Goal: Transaction & Acquisition: Purchase product/service

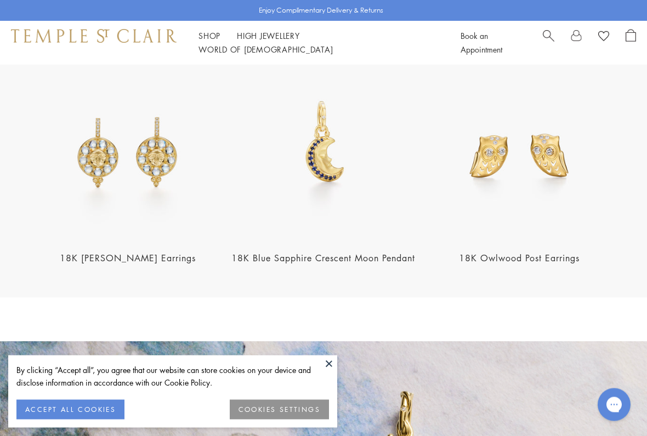
scroll to position [1251, 0]
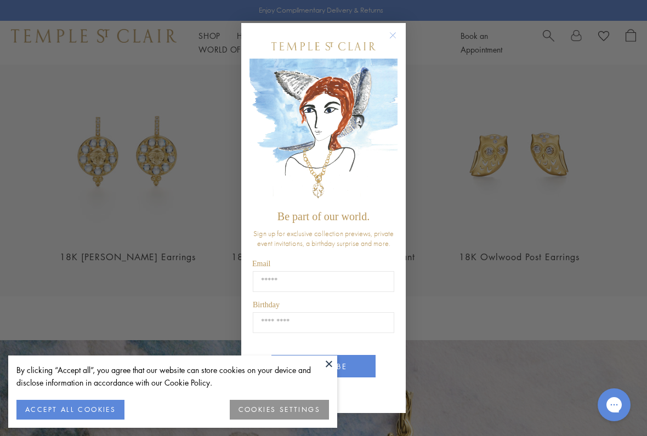
click at [316, 287] on input "Email" at bounding box center [323, 281] width 141 height 21
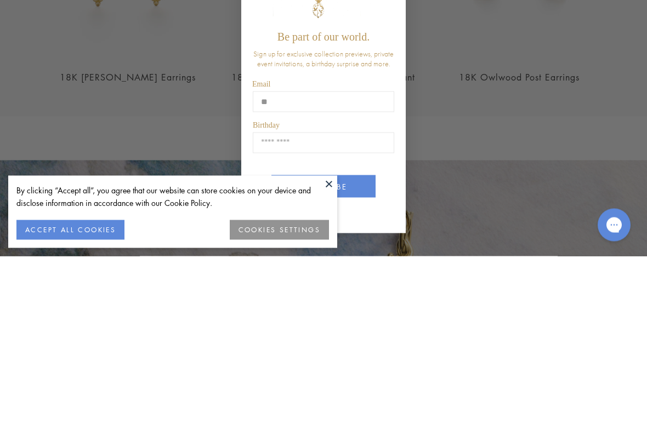
type input "*"
type input "**********"
click at [323, 312] on input "Birthday" at bounding box center [323, 322] width 141 height 21
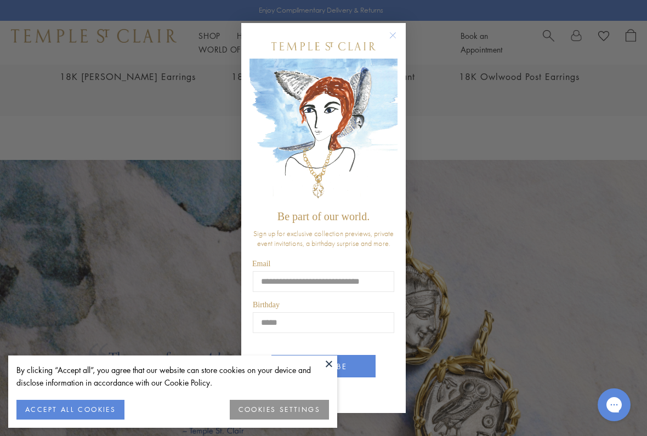
type input "*****"
click at [472, 341] on div "**********" at bounding box center [323, 218] width 647 height 436
click at [96, 356] on button "ACCEPT ALL COOKIES" at bounding box center [70, 410] width 108 height 20
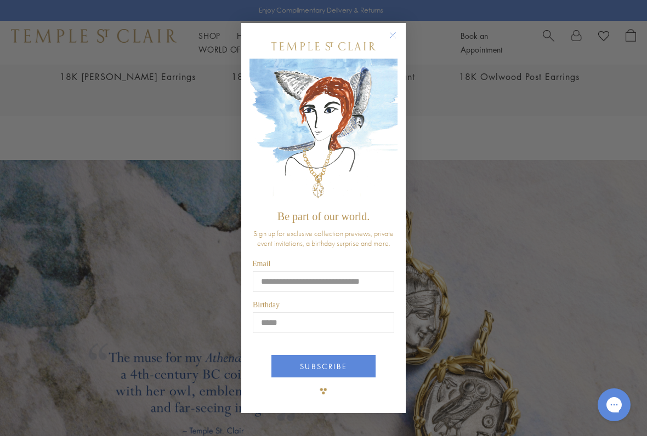
click at [345, 356] on button "SUBSCRIBE" at bounding box center [323, 366] width 104 height 22
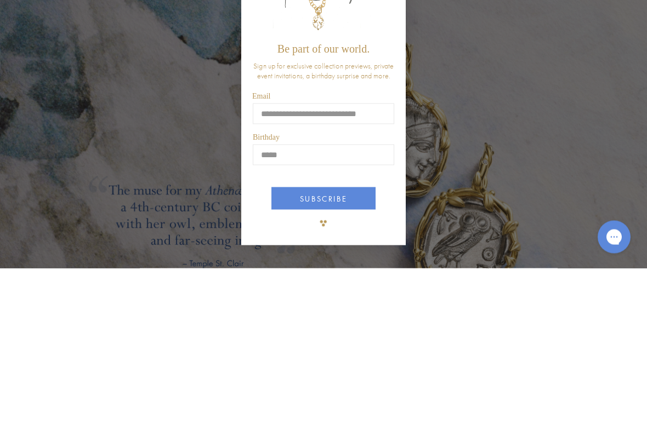
scroll to position [1599, 0]
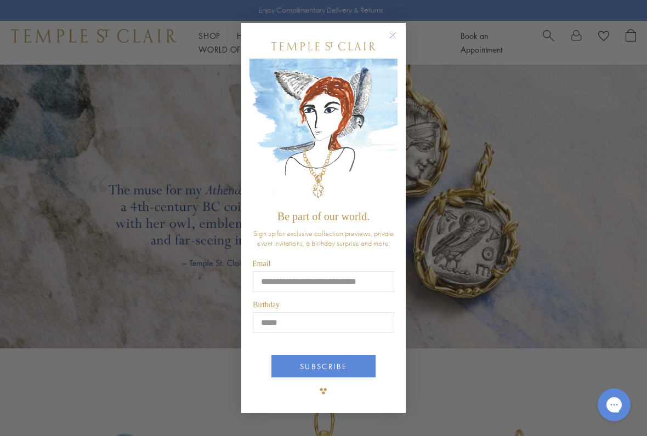
type input "**********"
click at [331, 356] on button "SUBSCRIBE" at bounding box center [323, 366] width 104 height 22
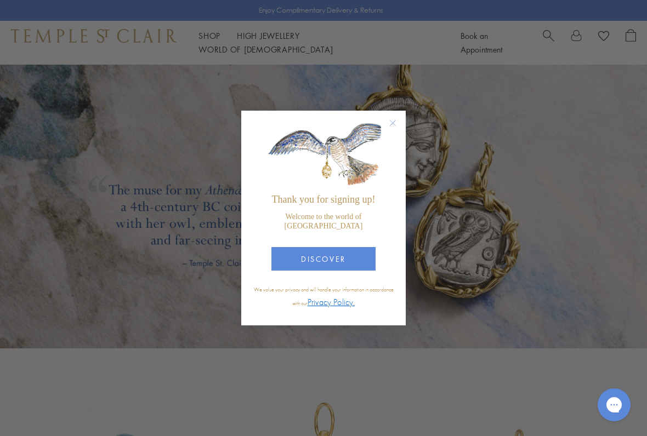
click at [352, 258] on button "DISCOVER" at bounding box center [323, 259] width 104 height 24
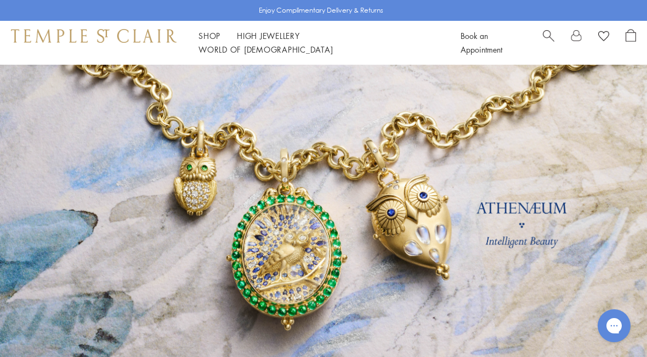
scroll to position [0, 0]
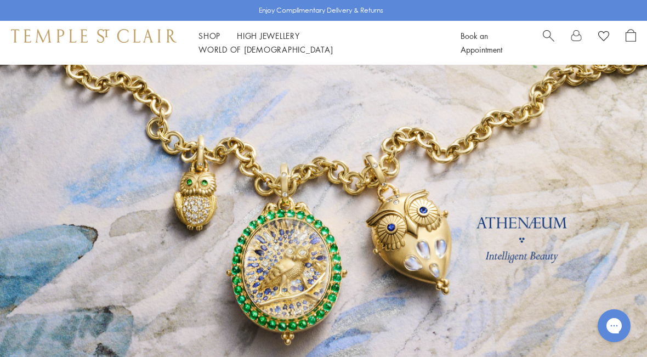
click at [552, 41] on span "Search" at bounding box center [548, 35] width 12 height 12
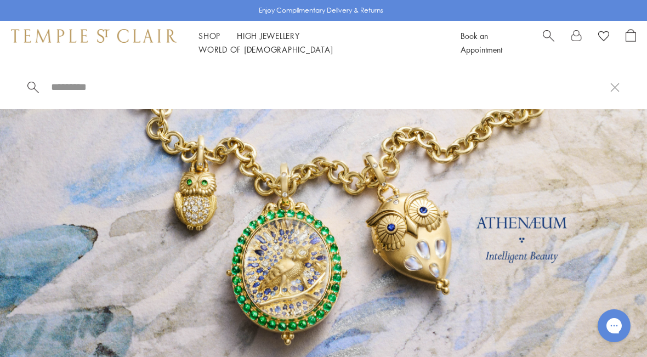
click at [106, 92] on input "search" at bounding box center [330, 87] width 560 height 13
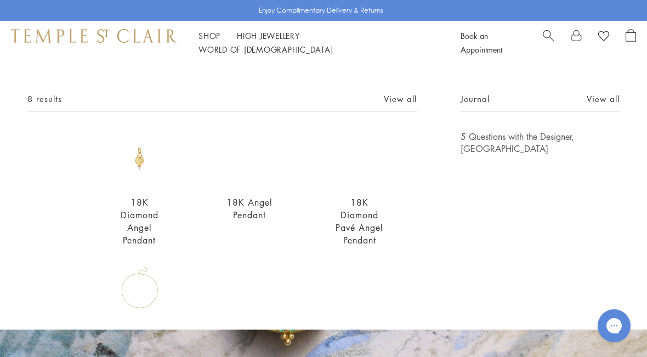
scroll to position [43, 0]
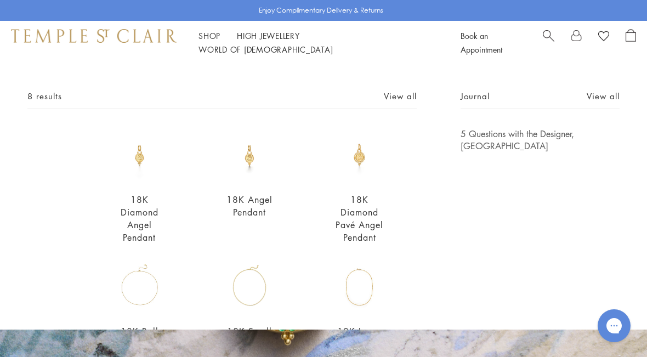
type input "**********"
click at [368, 167] on img at bounding box center [358, 155] width 55 height 55
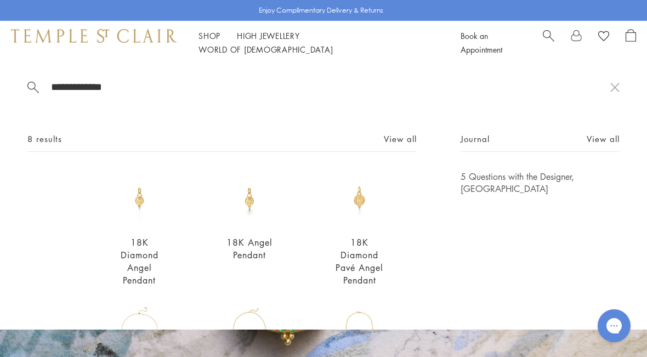
scroll to position [0, 0]
click at [138, 203] on img at bounding box center [139, 197] width 55 height 55
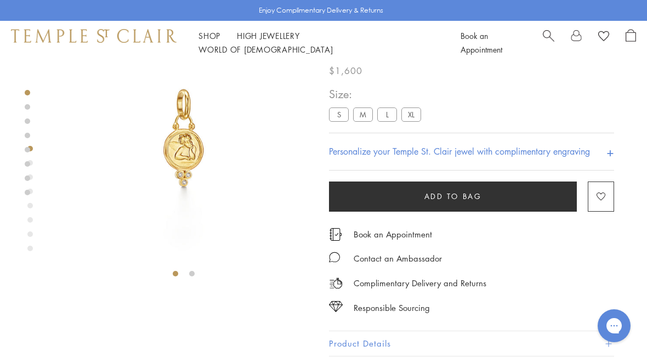
scroll to position [65, 0]
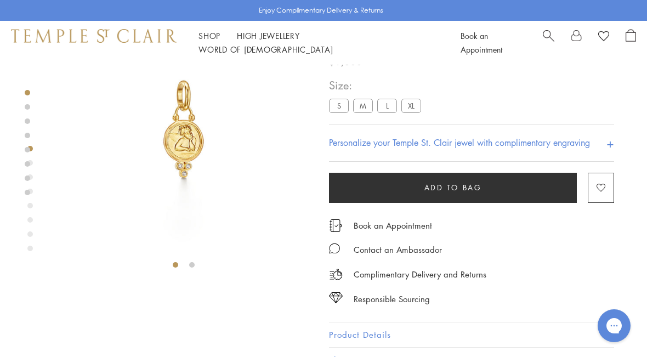
click at [560, 249] on div "Contact an Ambassador" at bounding box center [471, 244] width 285 height 25
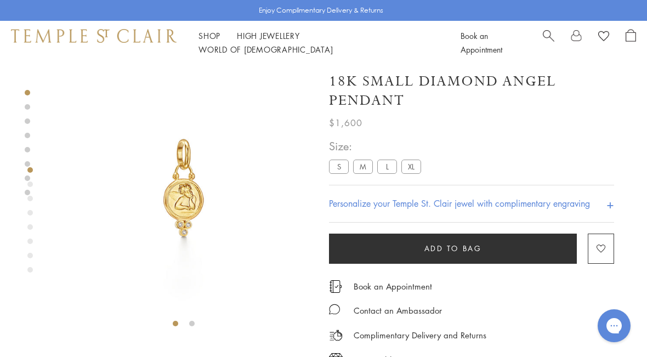
scroll to position [0, 0]
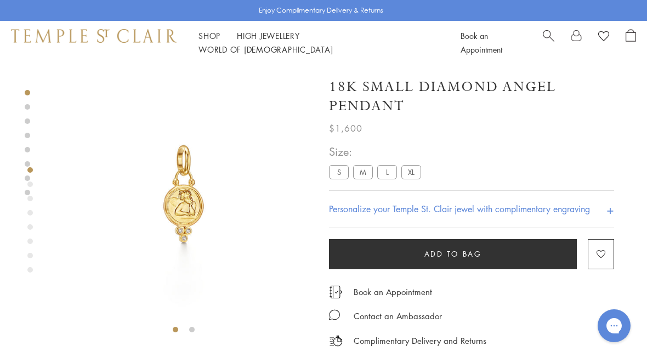
click at [363, 167] on label "M" at bounding box center [363, 172] width 20 height 14
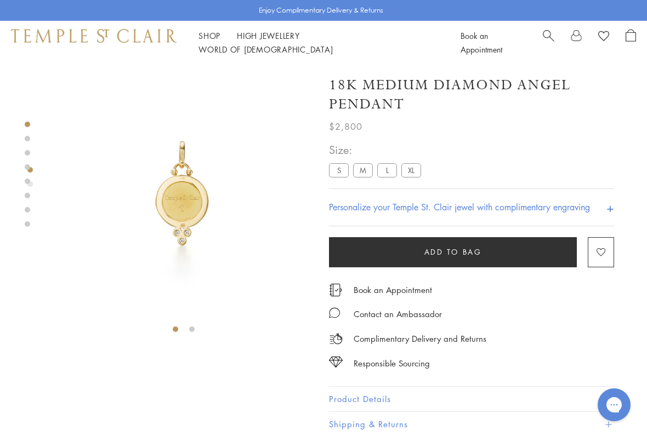
click at [390, 175] on label "L" at bounding box center [387, 170] width 20 height 14
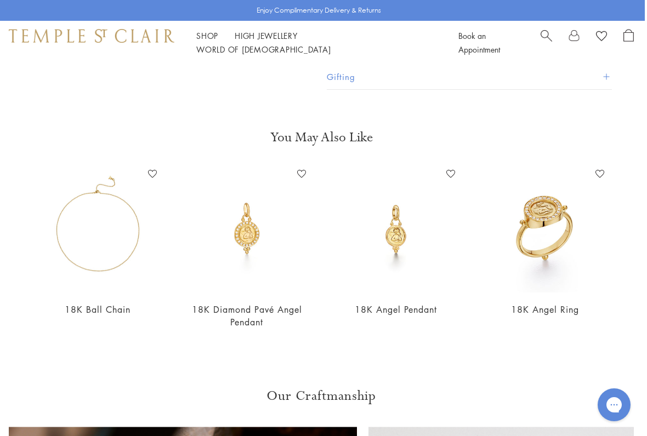
scroll to position [376, 2]
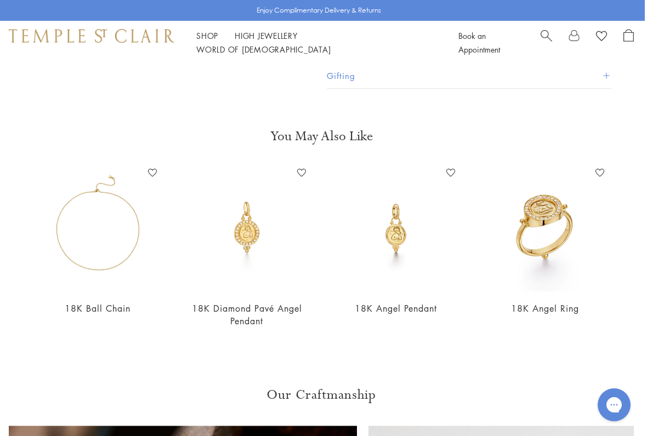
click at [399, 241] on img at bounding box center [395, 227] width 127 height 127
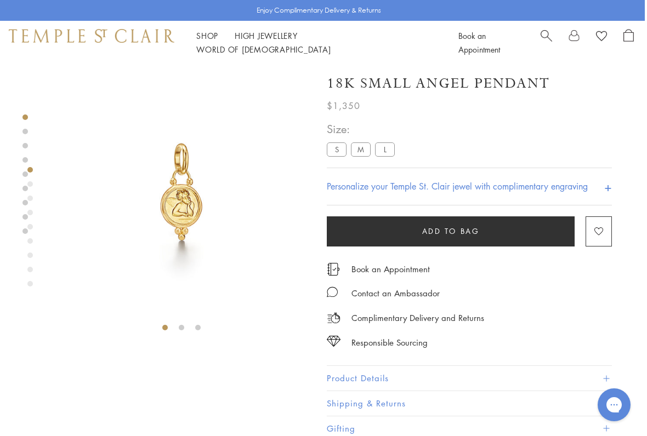
scroll to position [2, 2]
click at [364, 147] on label "M" at bounding box center [361, 149] width 20 height 14
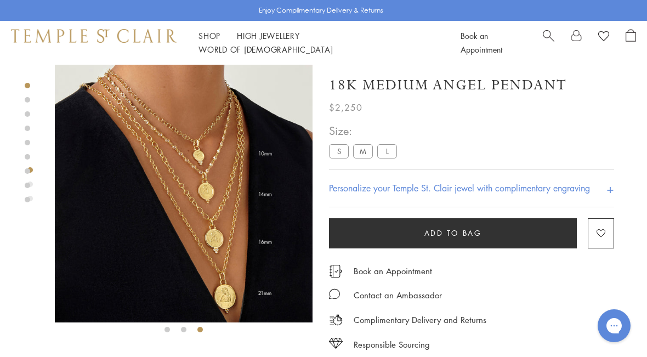
click at [451, 170] on div "Personalize your Temple St. Clair jewel with complimentary engraving +" at bounding box center [471, 188] width 285 height 38
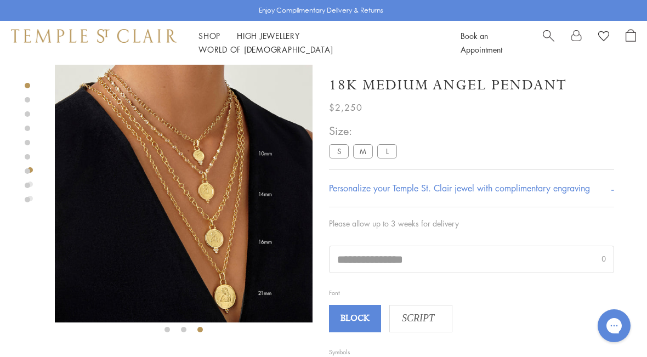
click at [395, 152] on label "L" at bounding box center [387, 151] width 20 height 14
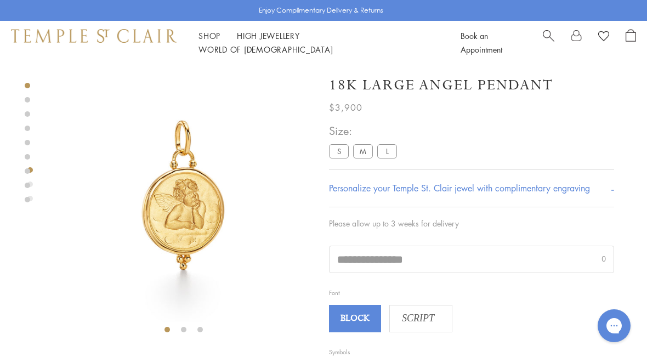
click at [186, 327] on li at bounding box center [183, 329] width 5 height 5
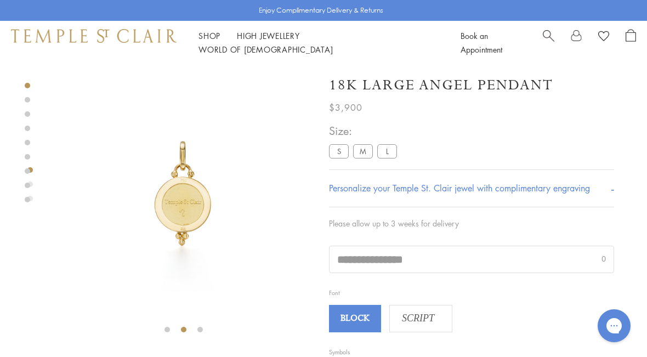
click at [194, 206] on img at bounding box center [184, 194] width 258 height 258
